Goal: Information Seeking & Learning: Learn about a topic

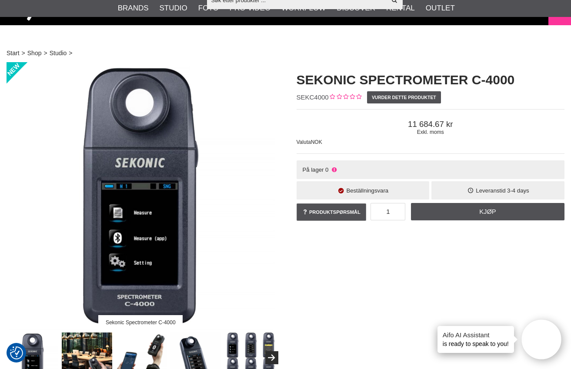
scroll to position [44, 0]
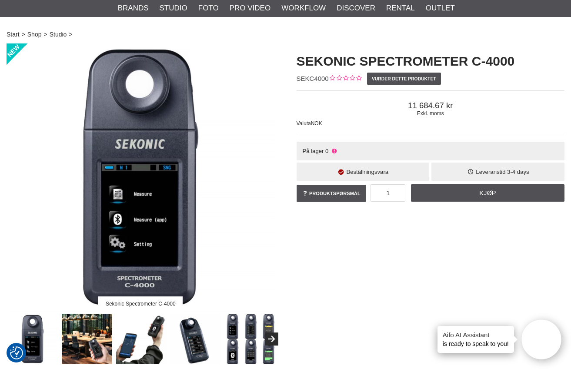
click at [191, 341] on img at bounding box center [196, 339] width 51 height 51
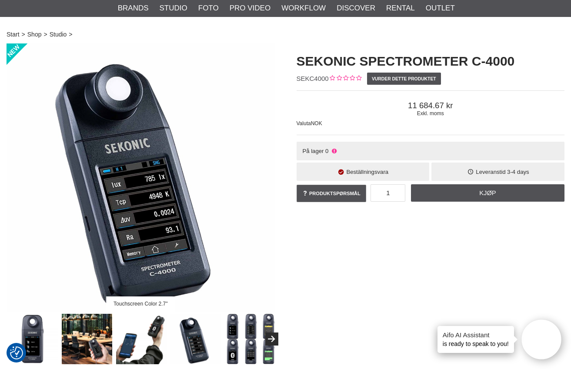
click at [148, 337] on img at bounding box center [141, 339] width 51 height 51
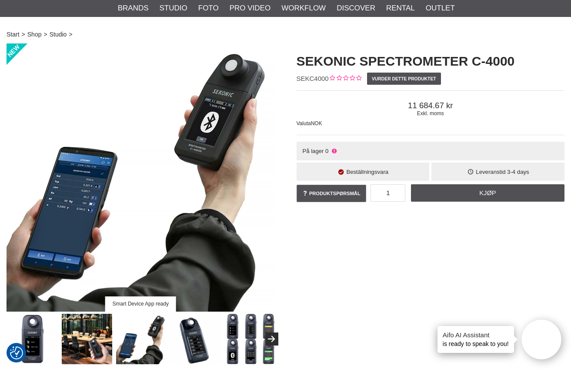
click at [233, 328] on img at bounding box center [250, 339] width 51 height 51
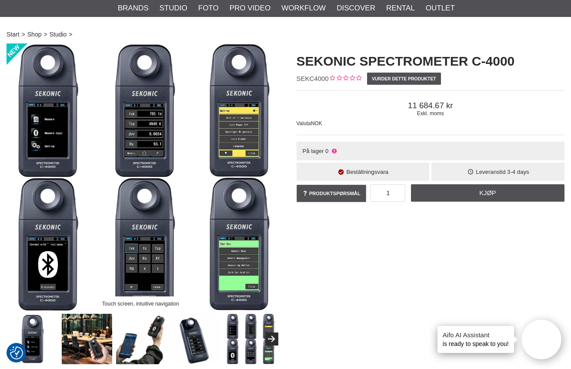
click at [250, 331] on img at bounding box center [250, 339] width 51 height 51
click at [269, 329] on img at bounding box center [250, 339] width 51 height 51
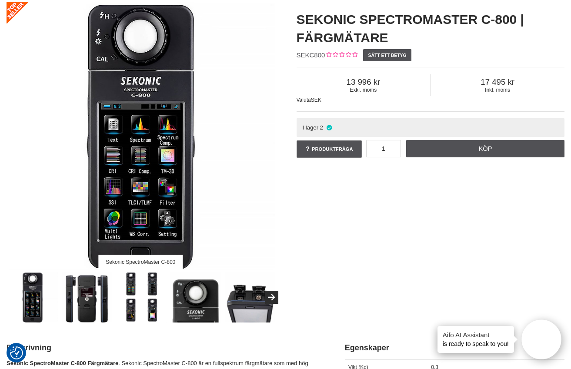
scroll to position [87, 0]
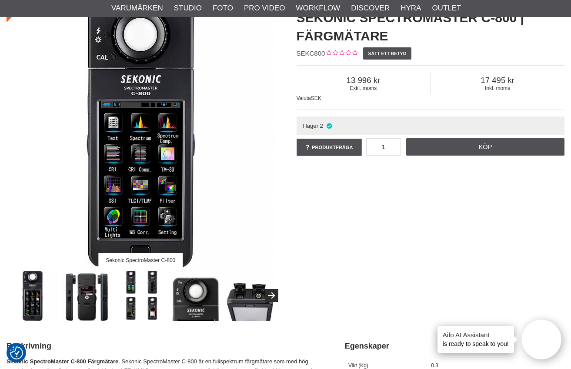
click at [150, 295] on img at bounding box center [141, 296] width 51 height 51
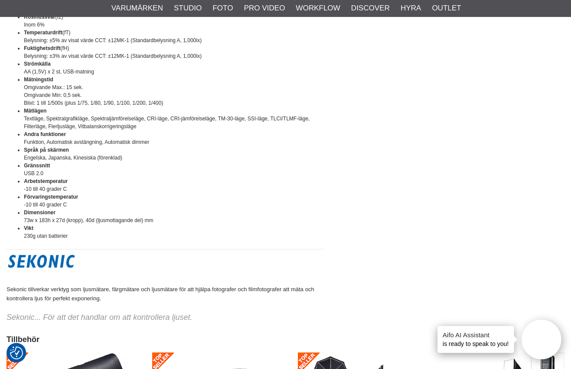
scroll to position [1045, 0]
